Goal: Check status: Check status

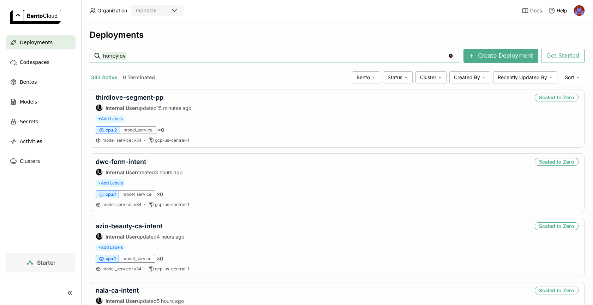
type input "honeylove"
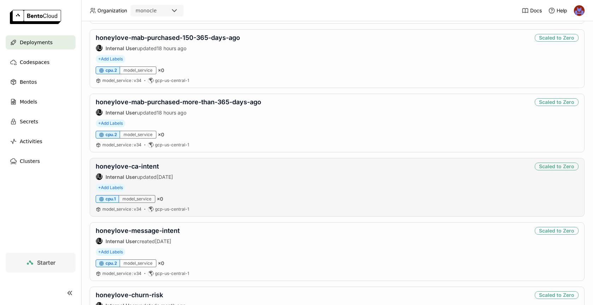
scroll to position [125, 0]
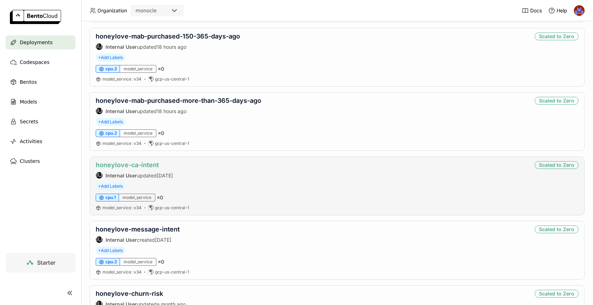
click at [132, 161] on link "honeylove-ca-intent" at bounding box center [127, 164] width 63 height 7
